Goal: Task Accomplishment & Management: Manage account settings

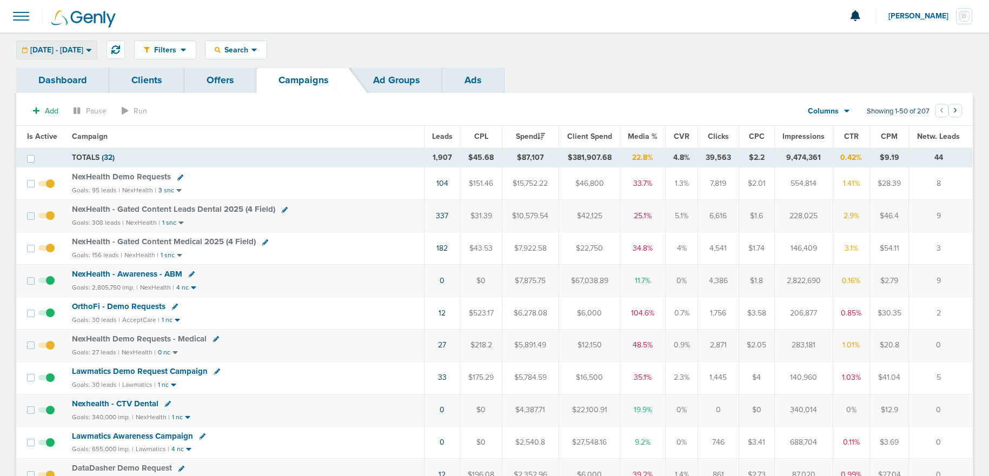
click at [39, 51] on span "[DATE] - [DATE]" at bounding box center [56, 50] width 53 height 8
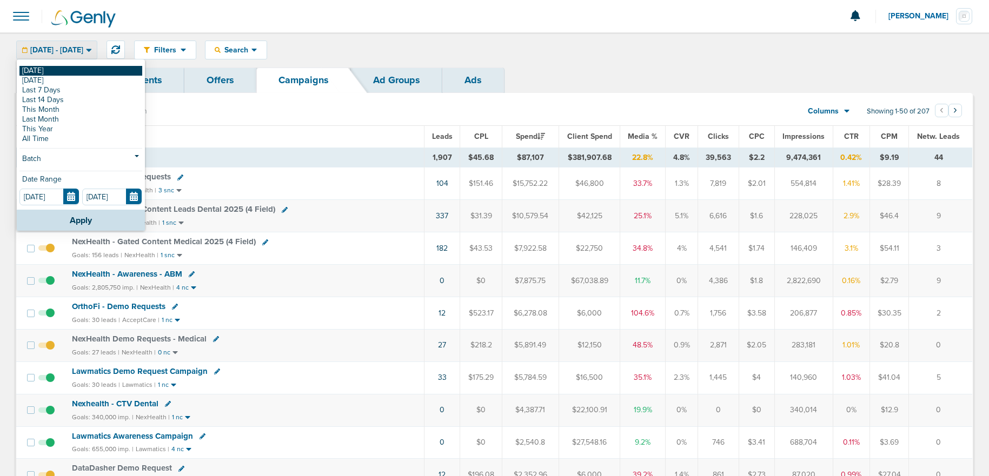
click at [38, 72] on link "[DATE]" at bounding box center [80, 71] width 123 height 10
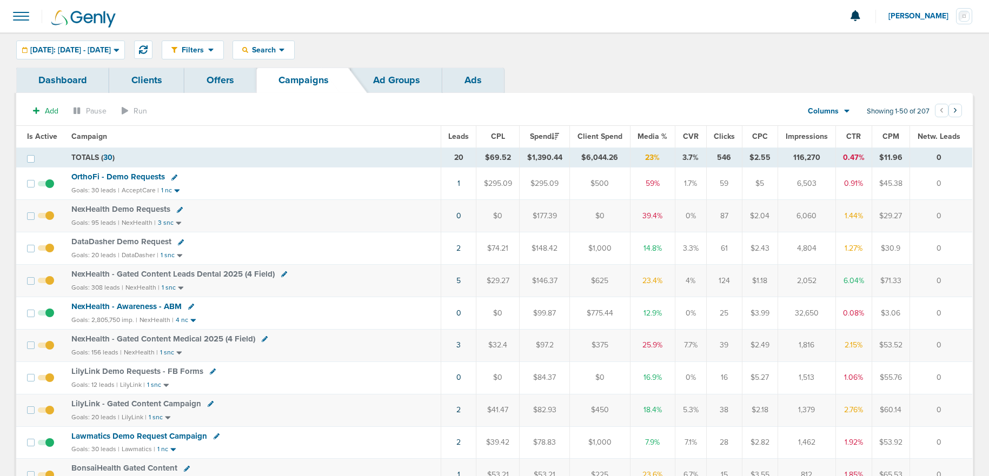
click at [171, 177] on icon at bounding box center [174, 178] width 6 height 6
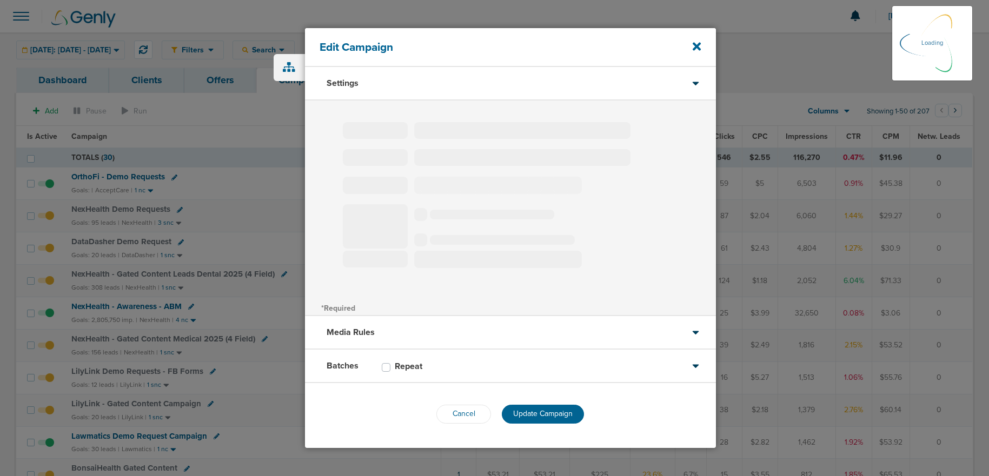
type input "OrthoFi - Demo Requests"
select select "Leads"
radio input "true"
select select "readOnly"
select select "1"
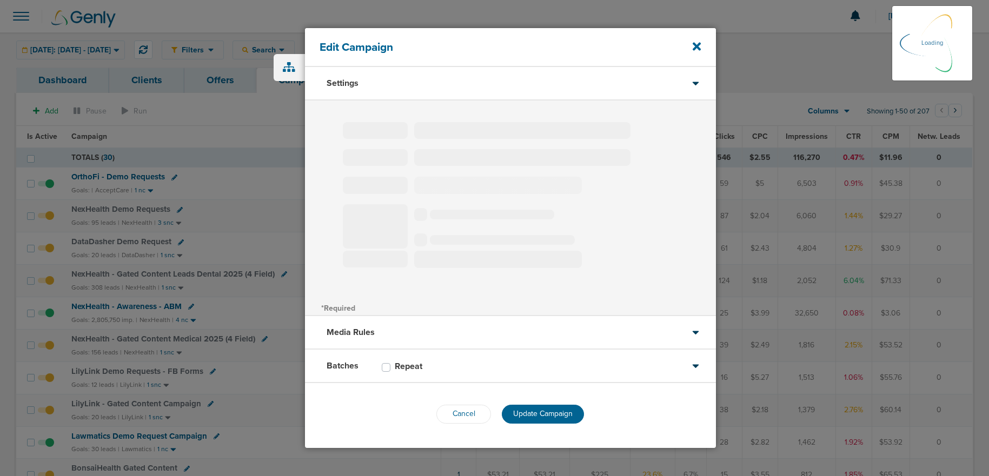
select select "2"
select select "3"
select select "4"
select select "6"
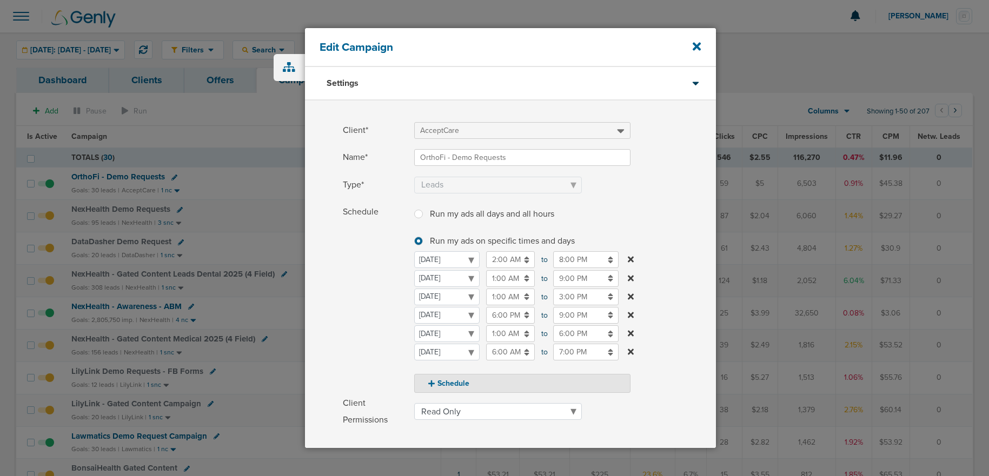
click at [560, 336] on input "6:00 PM" at bounding box center [585, 333] width 65 height 17
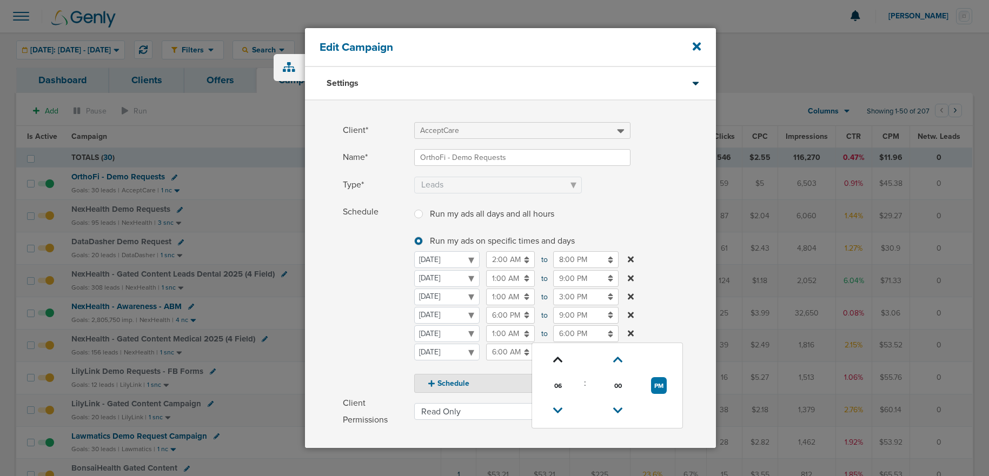
click at [562, 359] on link at bounding box center [557, 360] width 19 height 17
drag, startPoint x: 559, startPoint y: 359, endPoint x: 595, endPoint y: 364, distance: 35.9
click at [561, 359] on icon at bounding box center [558, 360] width 10 height 6
click at [663, 389] on button "PM" at bounding box center [659, 385] width 16 height 17
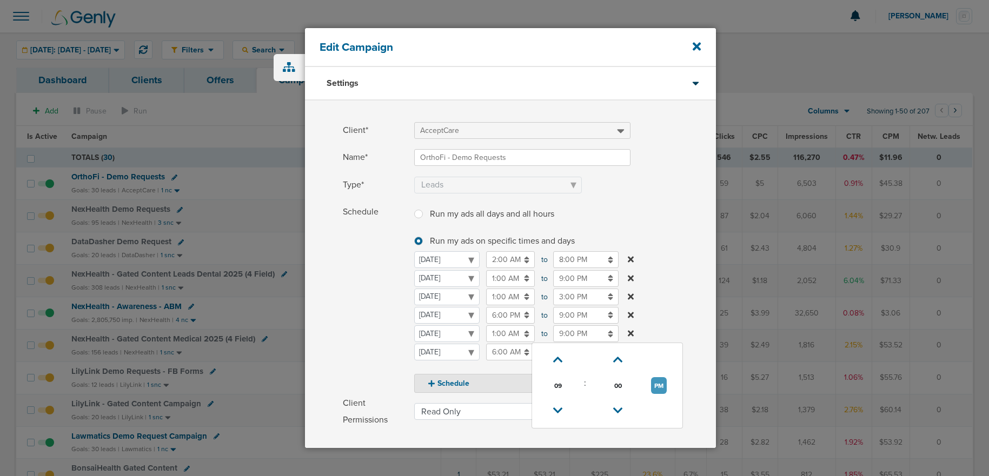
type input "9:00 AM"
click at [363, 348] on span "Schedule" at bounding box center [375, 298] width 65 height 189
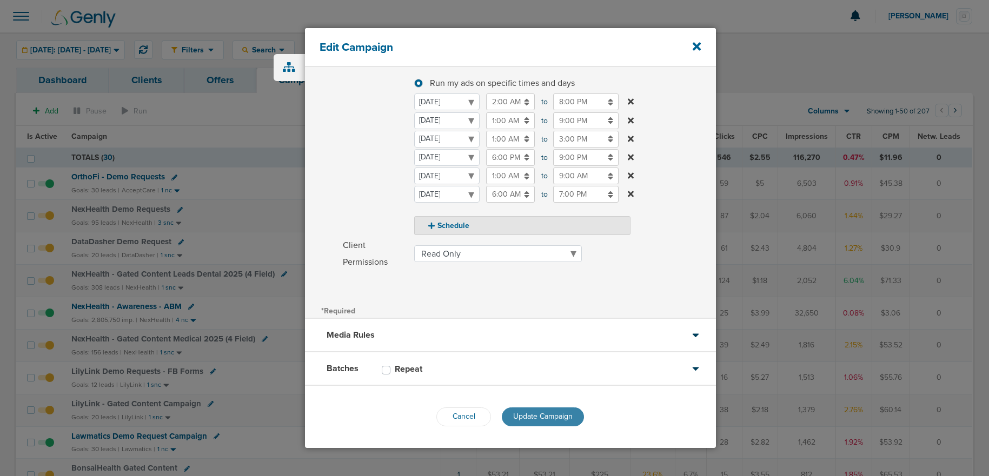
scroll to position [1, 0]
click at [533, 417] on span "Update Campaign" at bounding box center [542, 416] width 59 height 9
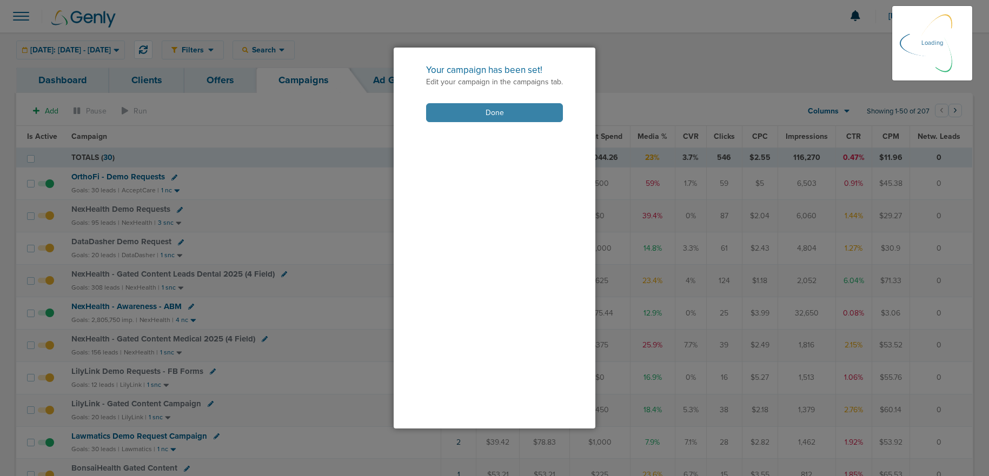
click at [454, 119] on button "Done" at bounding box center [494, 112] width 137 height 19
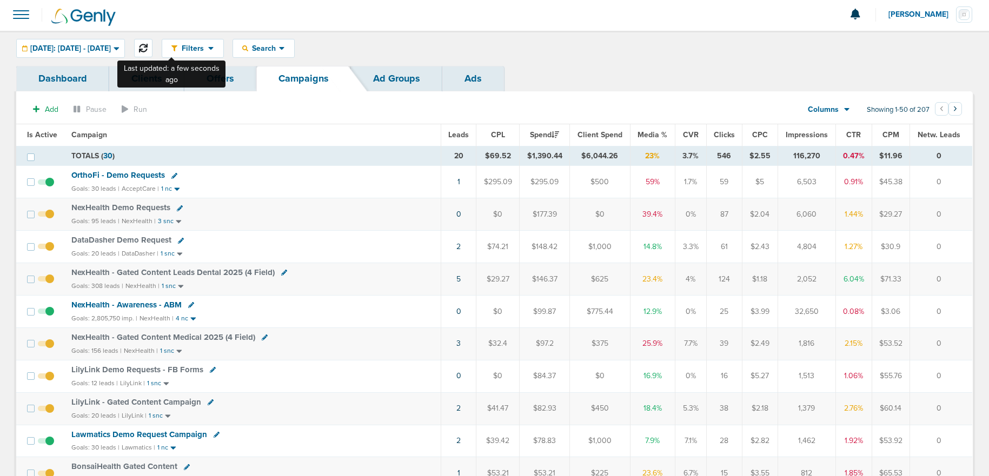
click at [152, 53] on button at bounding box center [143, 48] width 18 height 18
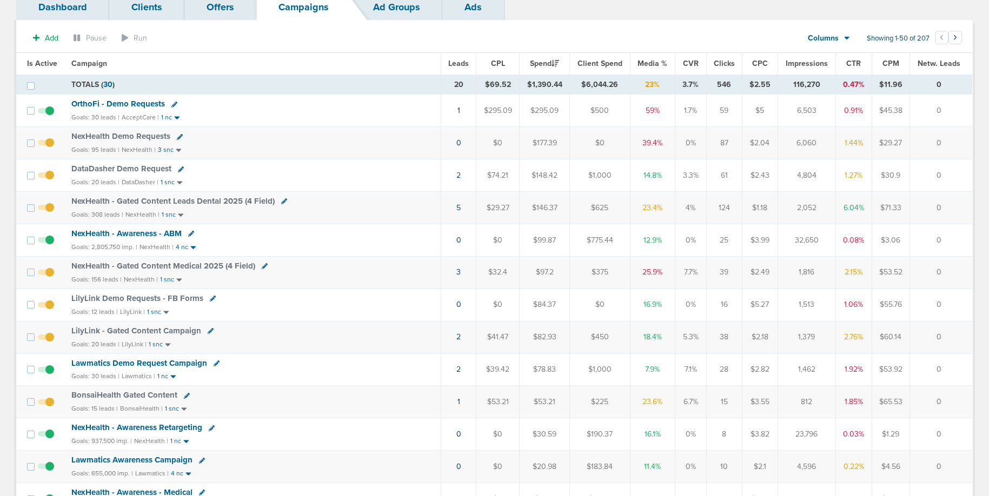
scroll to position [74, 0]
click at [114, 136] on span "NexHealth Demo Requests" at bounding box center [120, 135] width 99 height 10
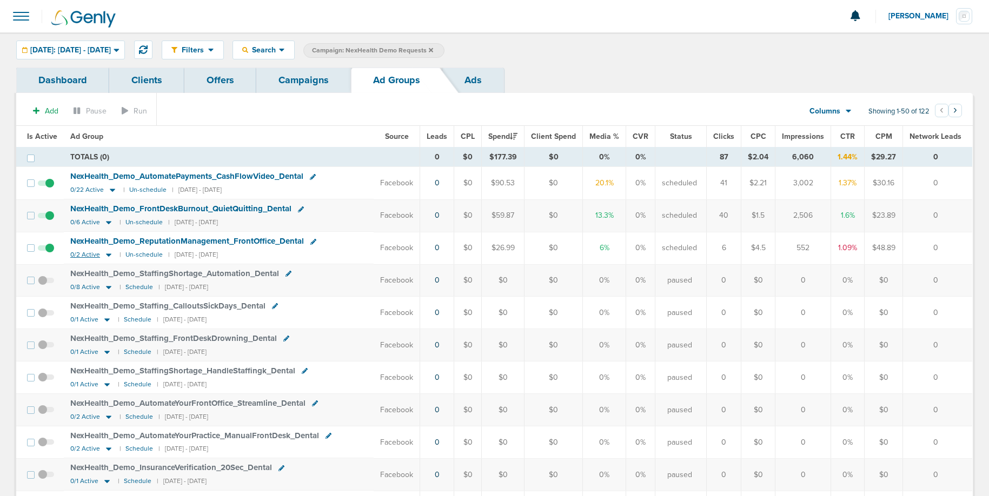
click at [108, 254] on icon at bounding box center [108, 255] width 5 height 3
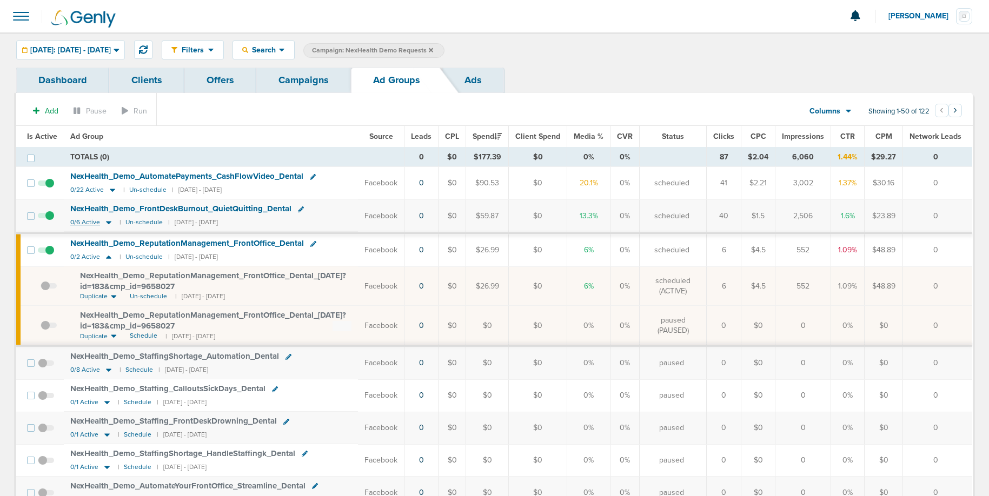
click at [105, 221] on icon at bounding box center [108, 222] width 11 height 9
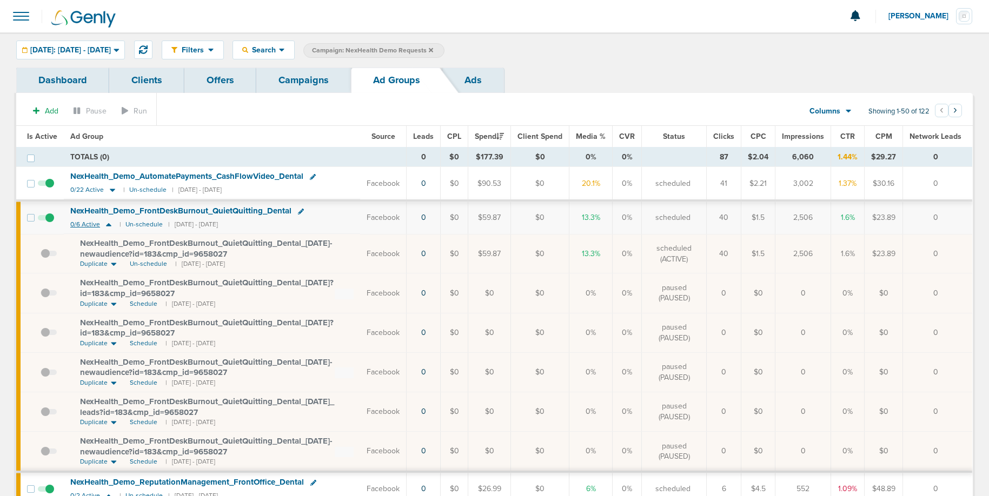
click at [106, 221] on icon at bounding box center [108, 224] width 11 height 9
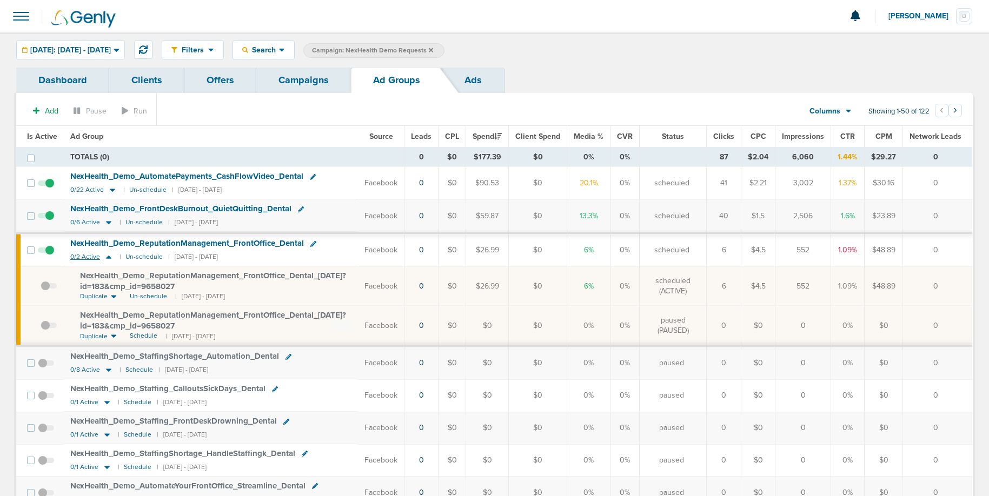
click at [108, 256] on icon at bounding box center [108, 257] width 5 height 3
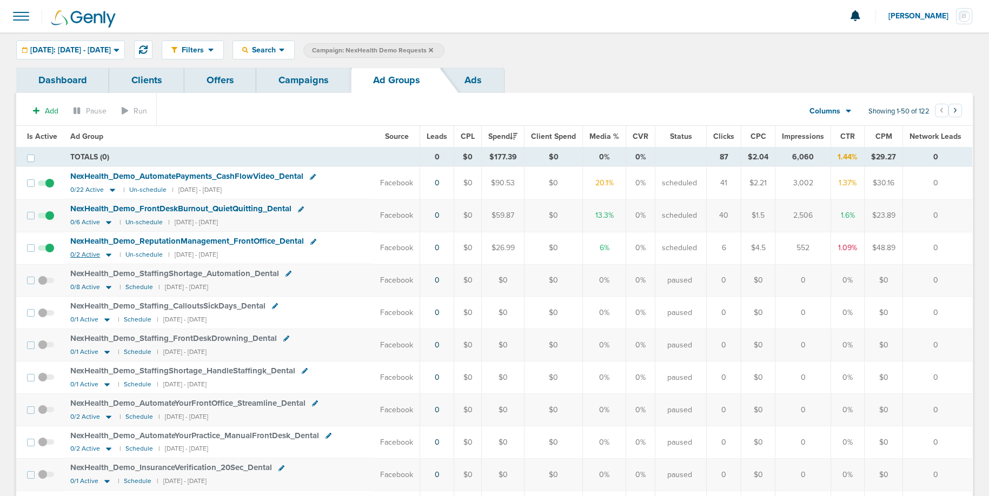
click at [108, 256] on icon at bounding box center [108, 254] width 11 height 9
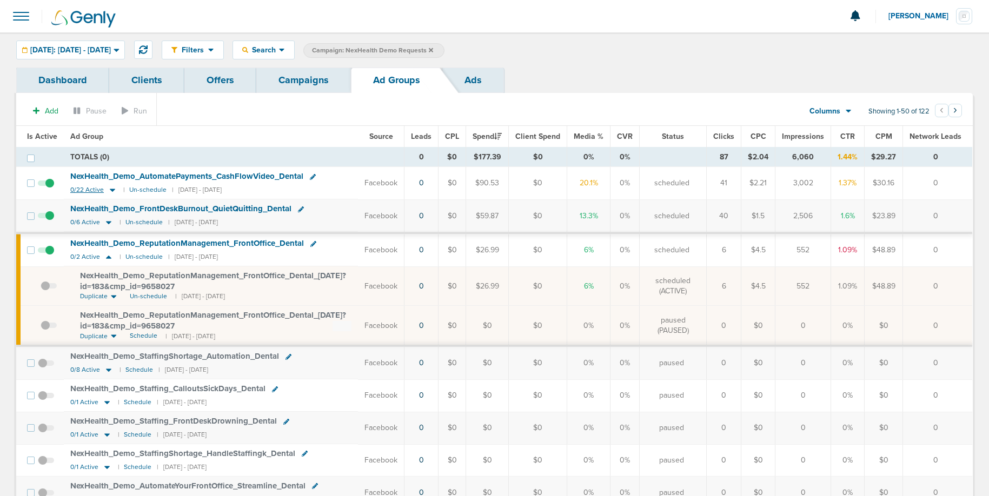
click at [112, 189] on icon at bounding box center [112, 190] width 5 height 3
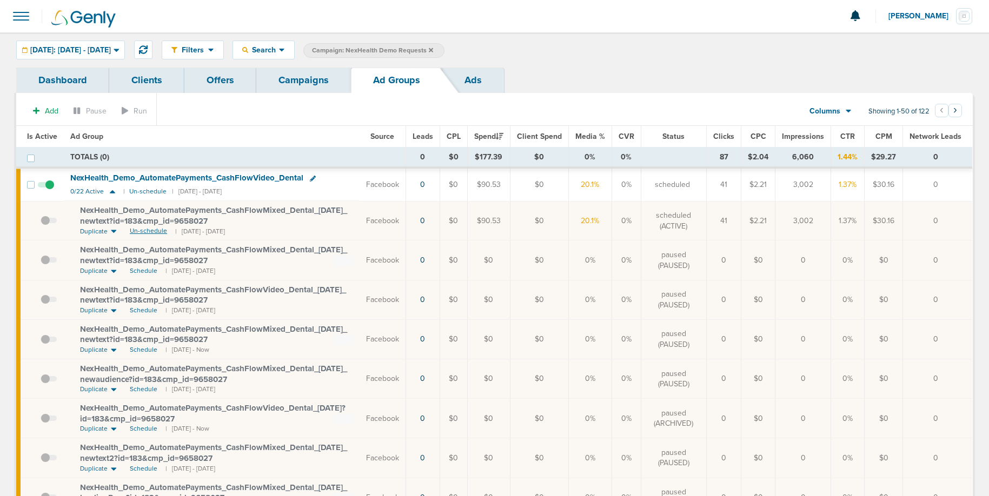
click at [140, 229] on span "Un-schedule" at bounding box center [148, 230] width 37 height 9
click at [112, 192] on icon at bounding box center [112, 191] width 5 height 3
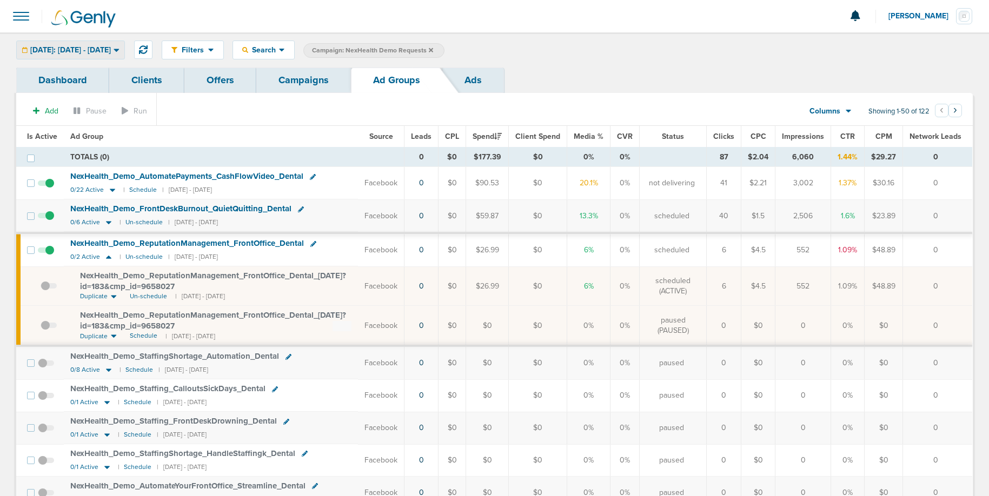
click at [68, 48] on span "[DATE]: [DATE] - [DATE]" at bounding box center [70, 50] width 81 height 8
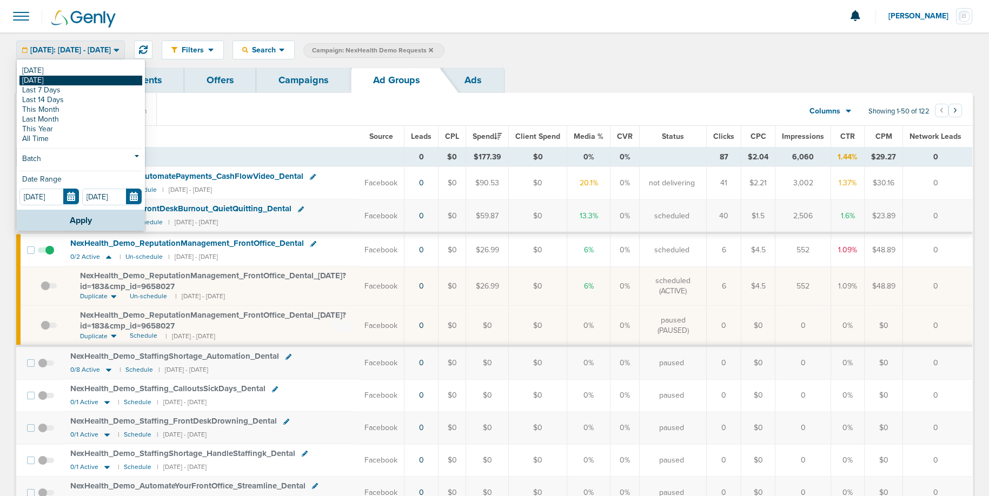
click at [61, 78] on link "[DATE]" at bounding box center [80, 81] width 123 height 10
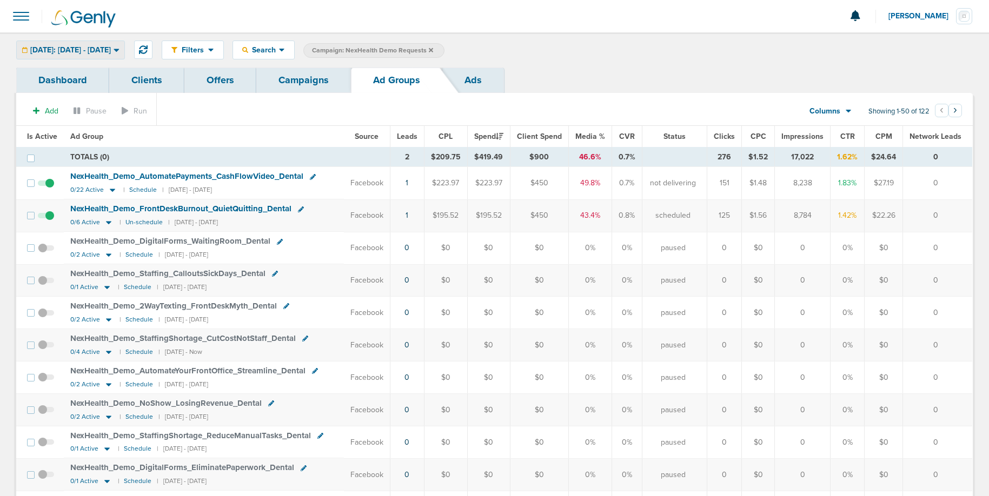
click at [65, 52] on span "[DATE]: [DATE] - [DATE]" at bounding box center [70, 50] width 81 height 8
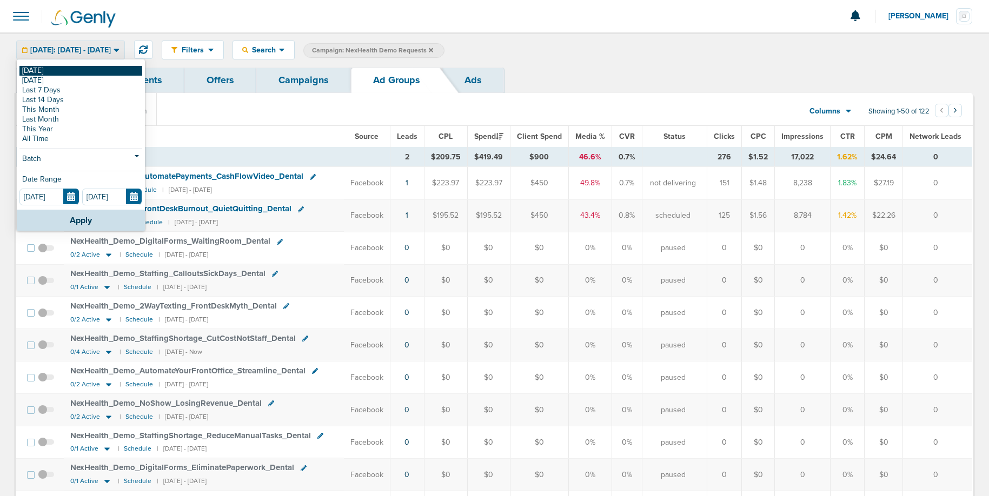
click at [64, 69] on link "[DATE]" at bounding box center [80, 71] width 123 height 10
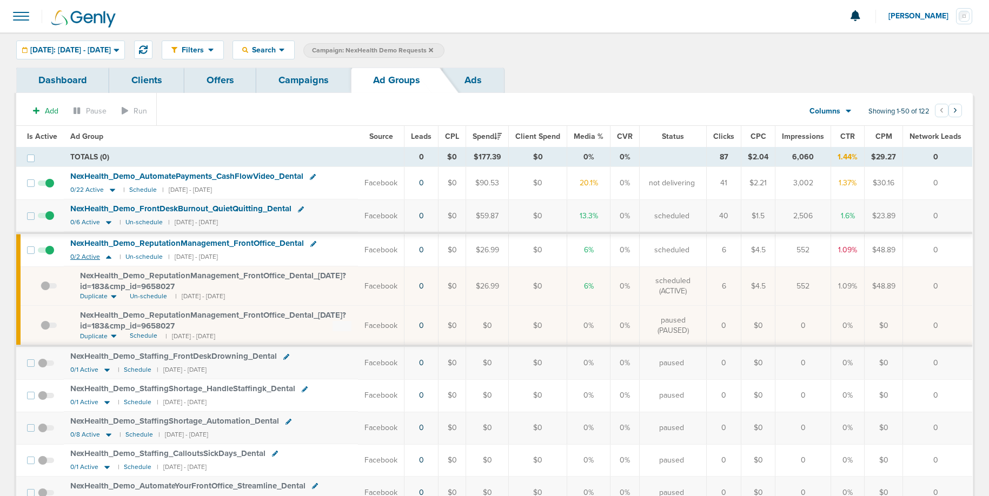
click at [109, 258] on icon at bounding box center [108, 257] width 5 height 3
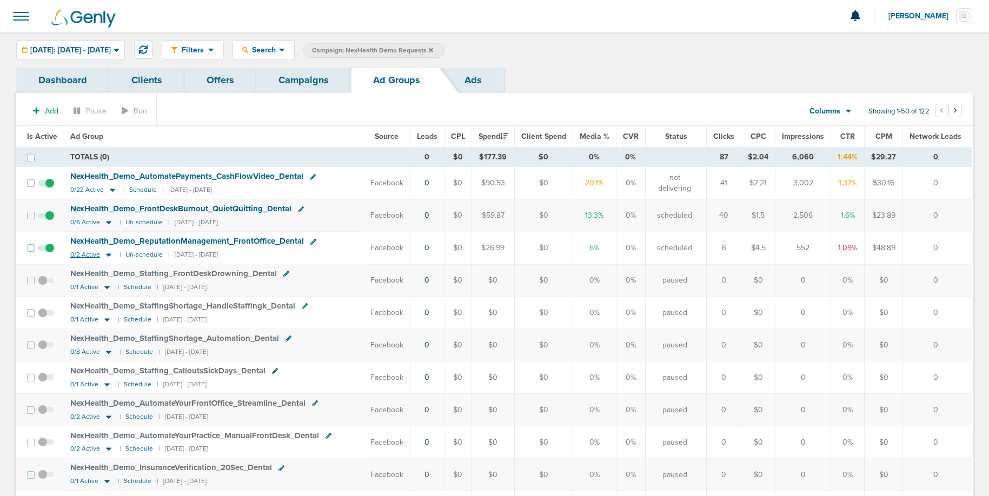
click at [109, 258] on icon at bounding box center [108, 254] width 11 height 9
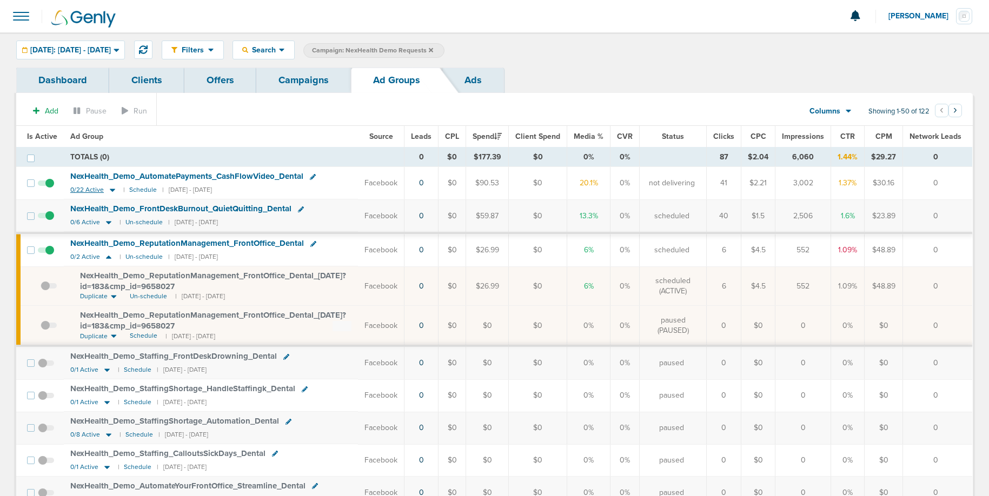
click at [112, 188] on icon at bounding box center [112, 189] width 11 height 9
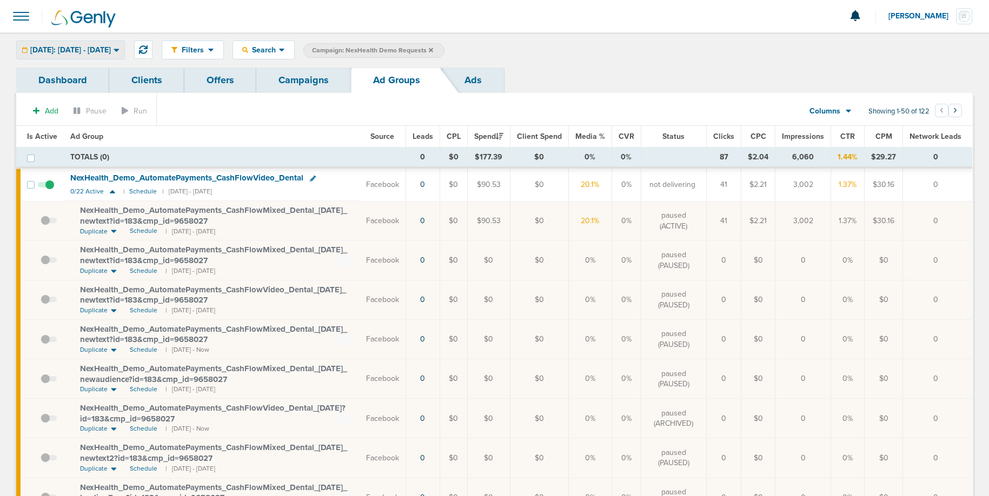
click at [81, 47] on span "[DATE]: [DATE] - [DATE]" at bounding box center [70, 50] width 81 height 8
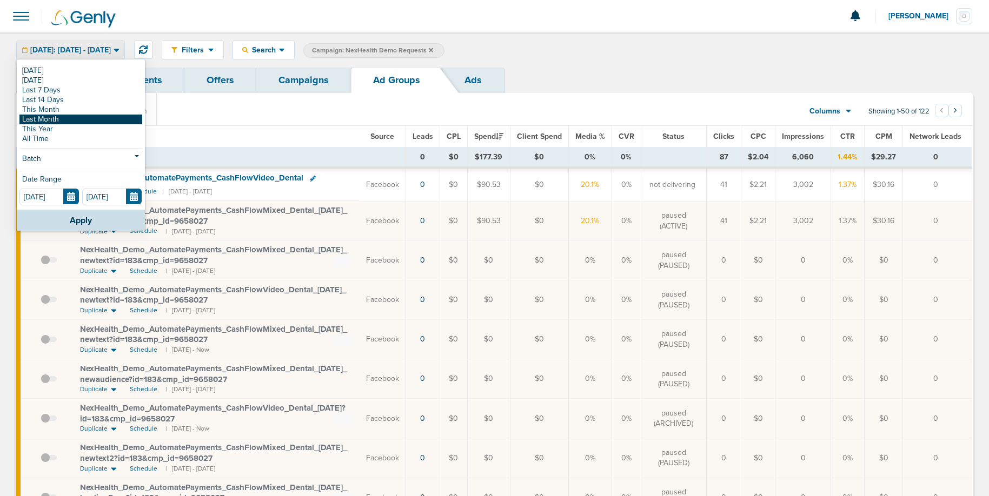
click at [71, 116] on link "Last Month" at bounding box center [80, 120] width 123 height 10
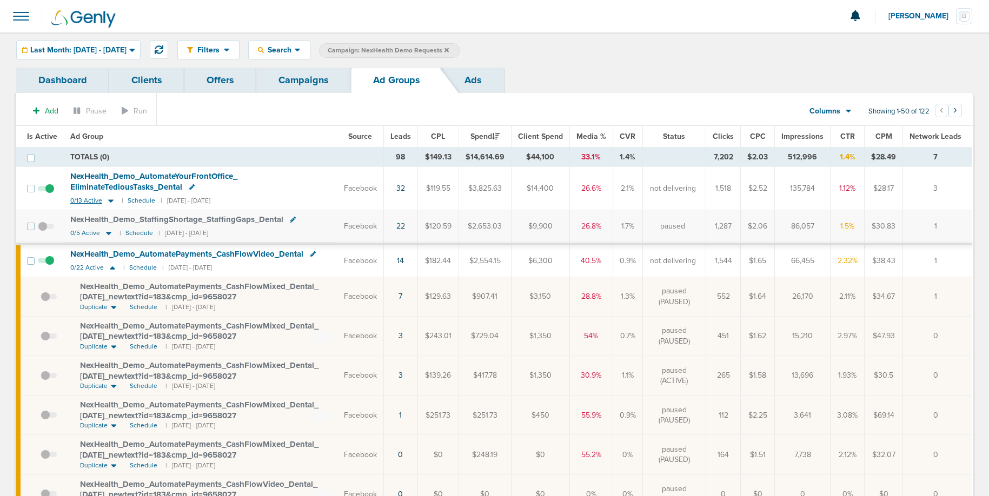
click at [111, 202] on icon at bounding box center [110, 200] width 11 height 9
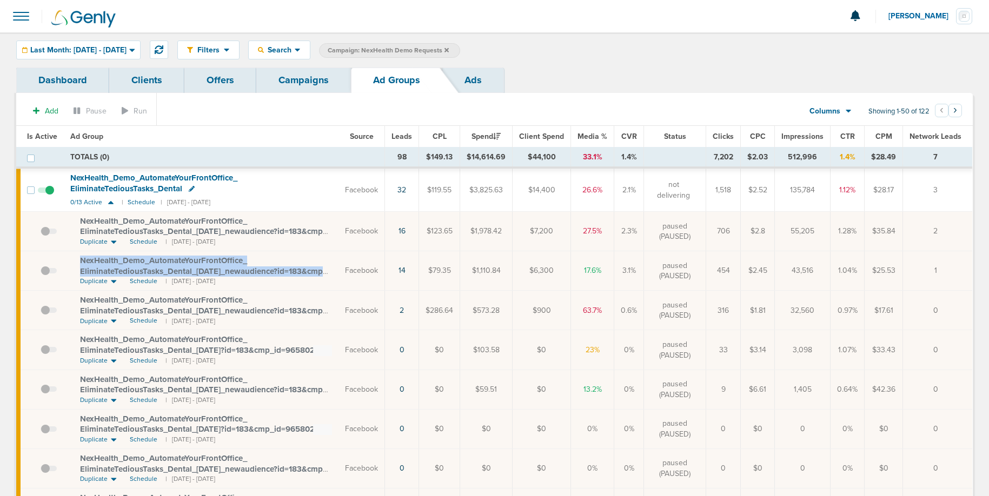
drag, startPoint x: 80, startPoint y: 258, endPoint x: 297, endPoint y: 269, distance: 217.0
click at [297, 269] on div "NexHealth_ Demo_ AutomateYourFrontOffice_ EliminateTediousTasks_ Dental_ [DATE]…" at bounding box center [206, 266] width 252 height 21
copy span "NexHealth_ Demo_ AutomateYourFrontOffice_ EliminateTediousTasks_ Dental_ [DATE]…"
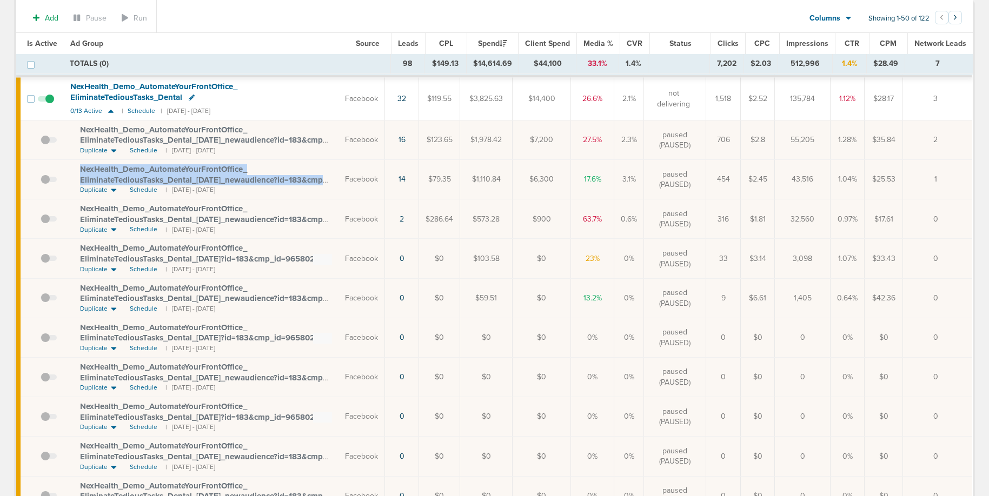
scroll to position [14, 0]
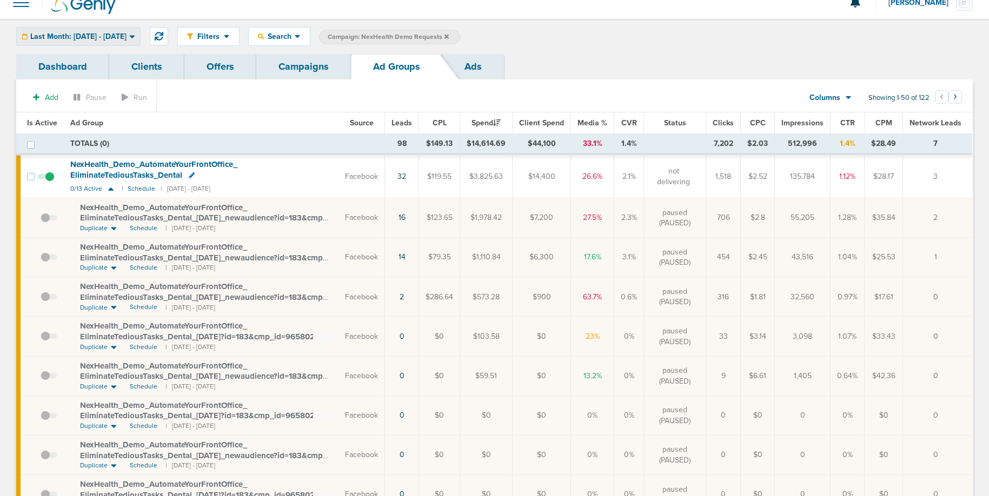
click at [76, 38] on span "Last Month: [DATE] - [DATE]" at bounding box center [78, 37] width 96 height 8
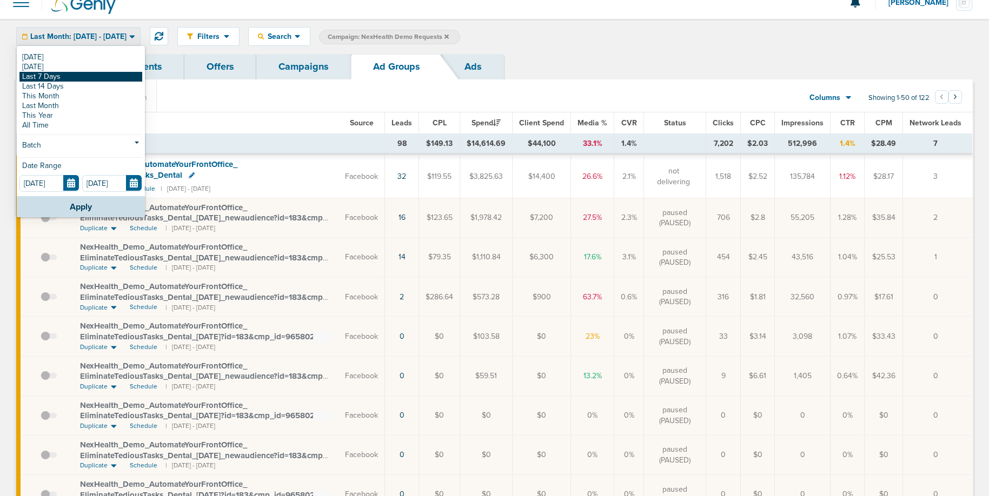
click at [56, 74] on link "Last 7 Days" at bounding box center [80, 77] width 123 height 10
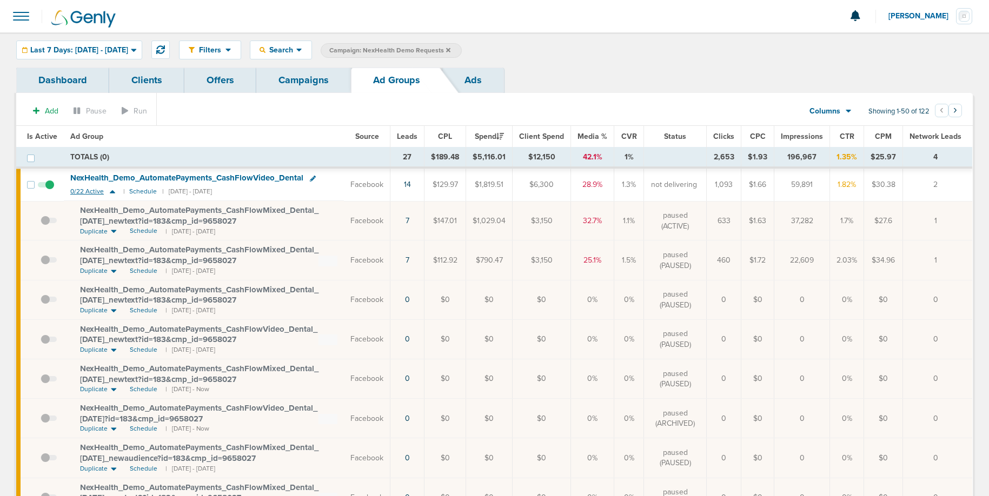
click at [114, 191] on icon at bounding box center [112, 191] width 11 height 9
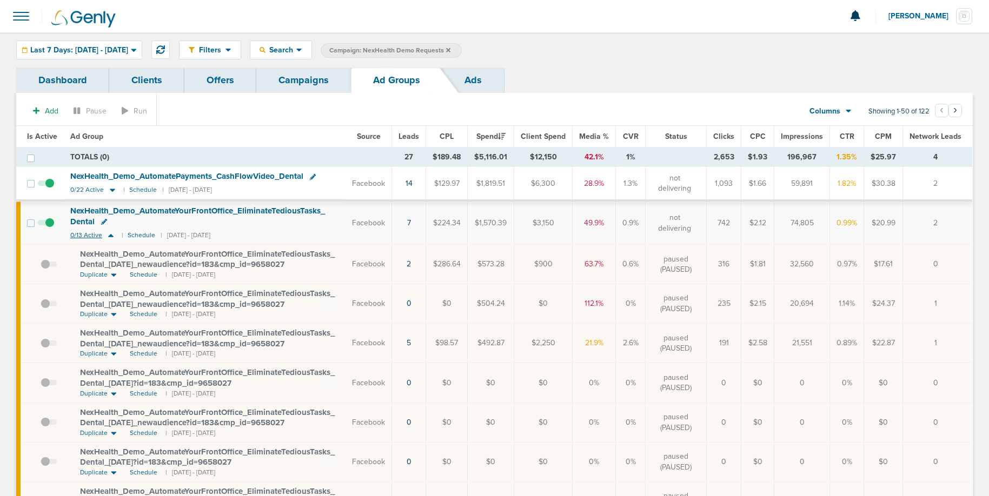
click at [111, 238] on icon at bounding box center [110, 235] width 11 height 9
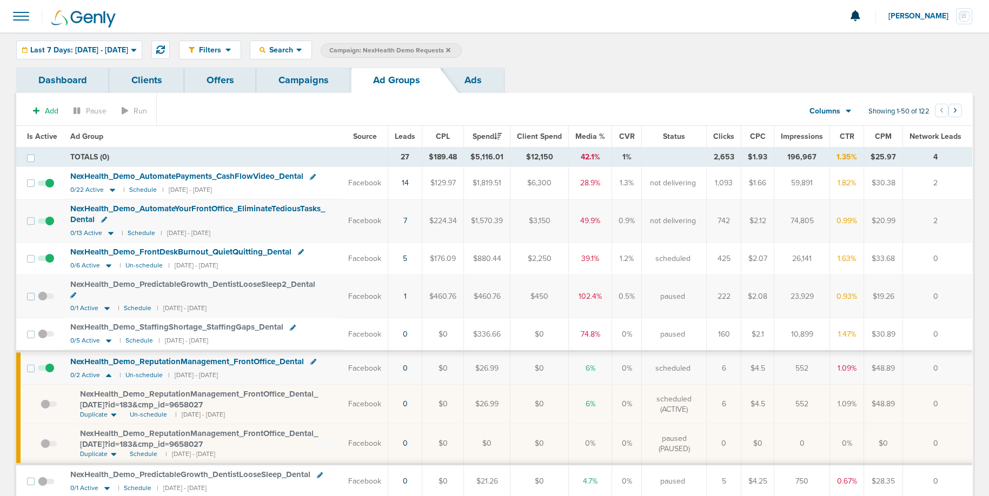
click at [111, 238] on td "NexHealth_ Demo_ AutomateYourFrontOffice_ EliminateTediousTasks_ Dental 0/13 Ac…" at bounding box center [203, 220] width 278 height 43
click at [110, 232] on icon at bounding box center [110, 233] width 5 height 3
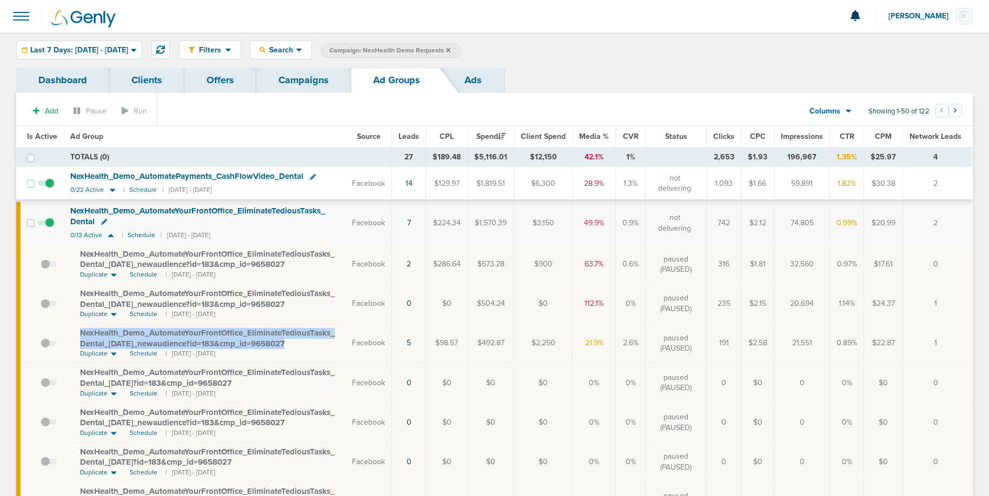
drag, startPoint x: 77, startPoint y: 331, endPoint x: 303, endPoint y: 349, distance: 227.2
click at [303, 349] on td "NexHealth_ Demo_ AutomateYourFrontOffice_ EliminateTediousTasks_ Dental_ [DATE]…" at bounding box center [205, 343] width 282 height 39
copy span "NexHealth_ Demo_ AutomateYourFrontOffice_ EliminateTediousTasks_ Dental_ [DATE]…"
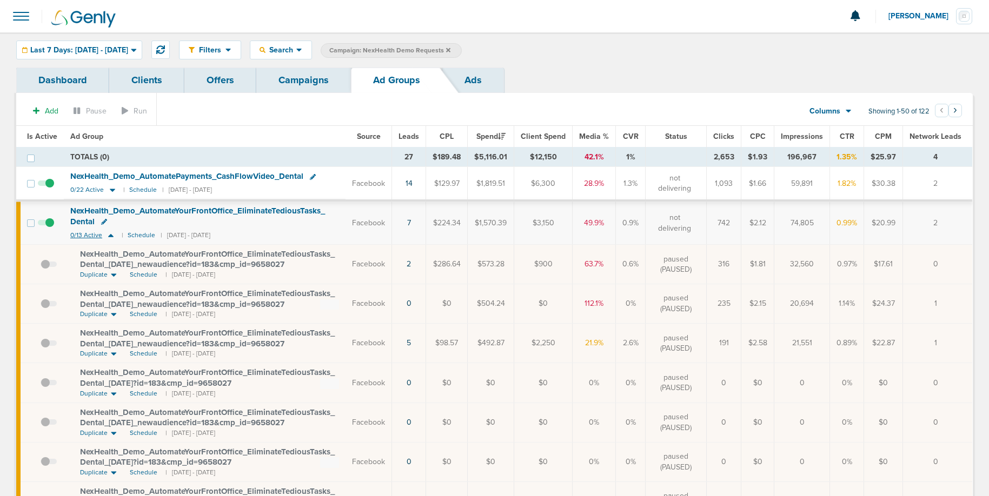
click at [110, 239] on icon at bounding box center [110, 235] width 11 height 9
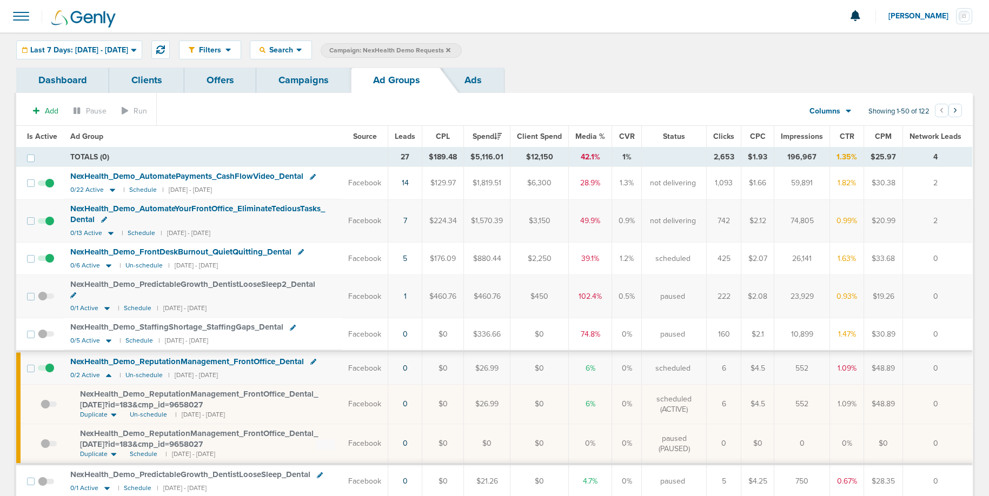
click at [295, 84] on link "Campaigns" at bounding box center [303, 80] width 95 height 25
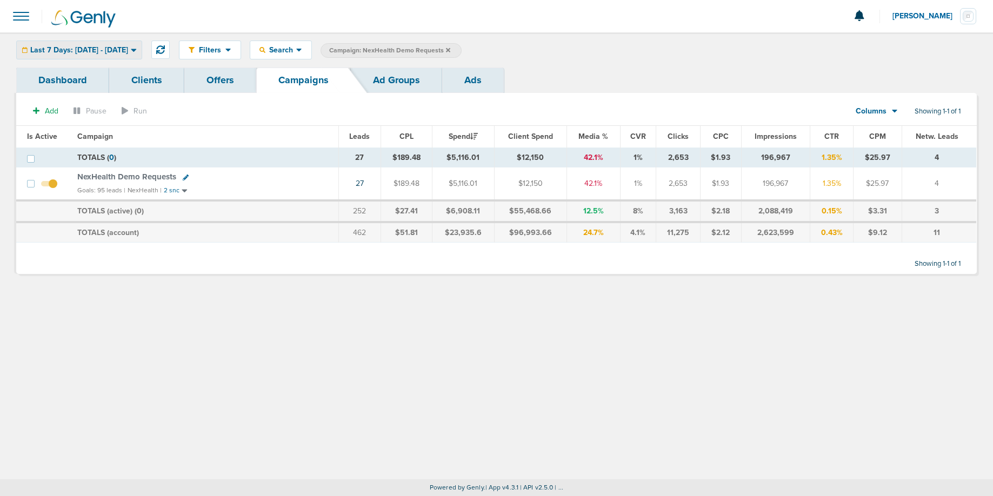
click at [108, 54] on span "Last 7 Days: [DATE] - [DATE]" at bounding box center [79, 50] width 98 height 8
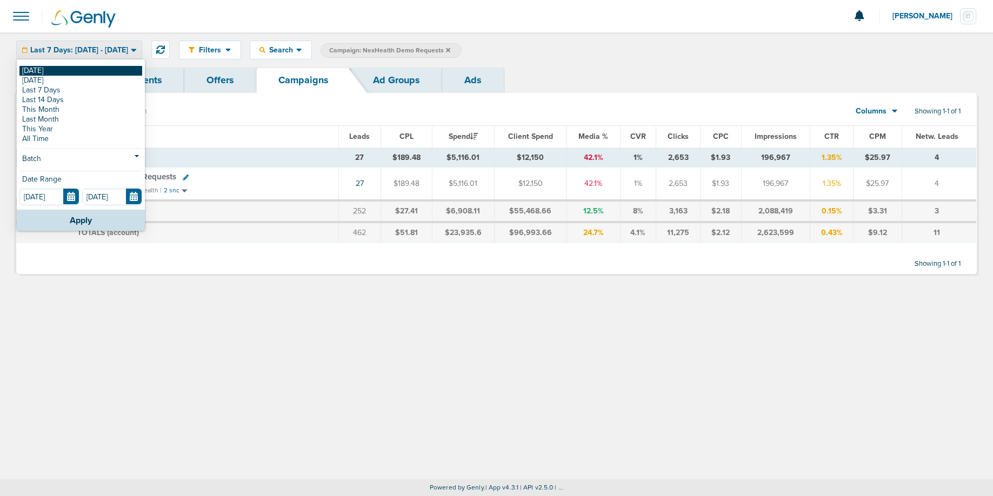
click at [88, 73] on link "[DATE]" at bounding box center [80, 71] width 123 height 10
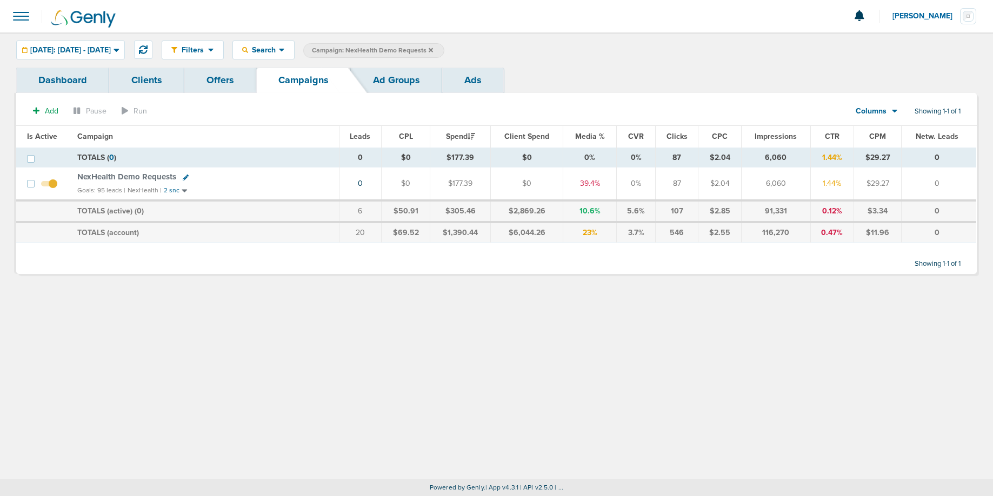
click at [433, 49] on icon at bounding box center [431, 50] width 4 height 6
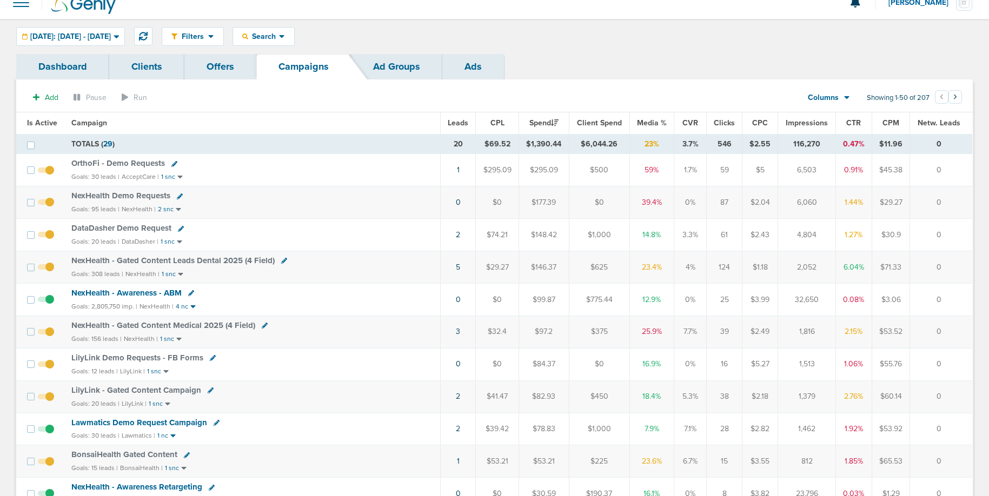
scroll to position [14, 0]
click at [171, 361] on span "LilyLink Demo Requests - FB Forms" at bounding box center [137, 357] width 132 height 10
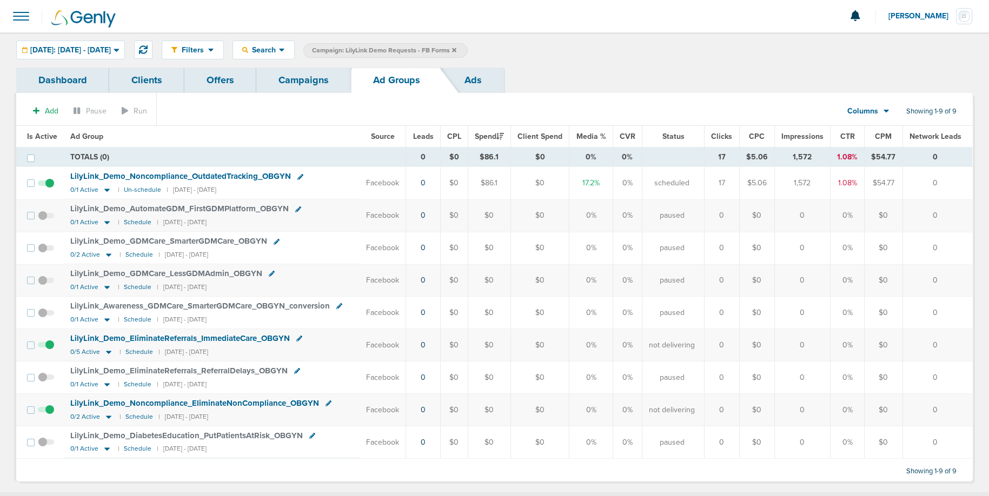
click at [302, 81] on link "Campaigns" at bounding box center [303, 80] width 95 height 25
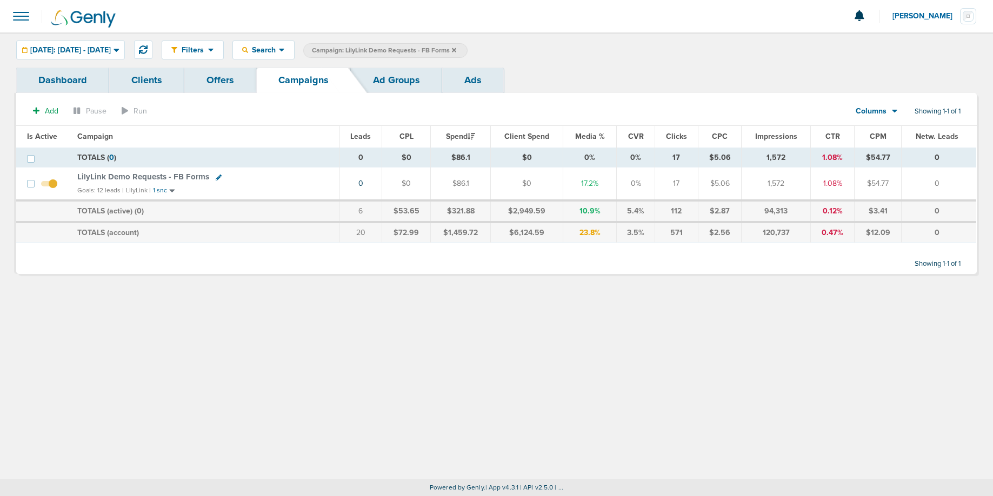
click at [456, 49] on icon at bounding box center [454, 50] width 4 height 4
